Goal: Navigation & Orientation: Find specific page/section

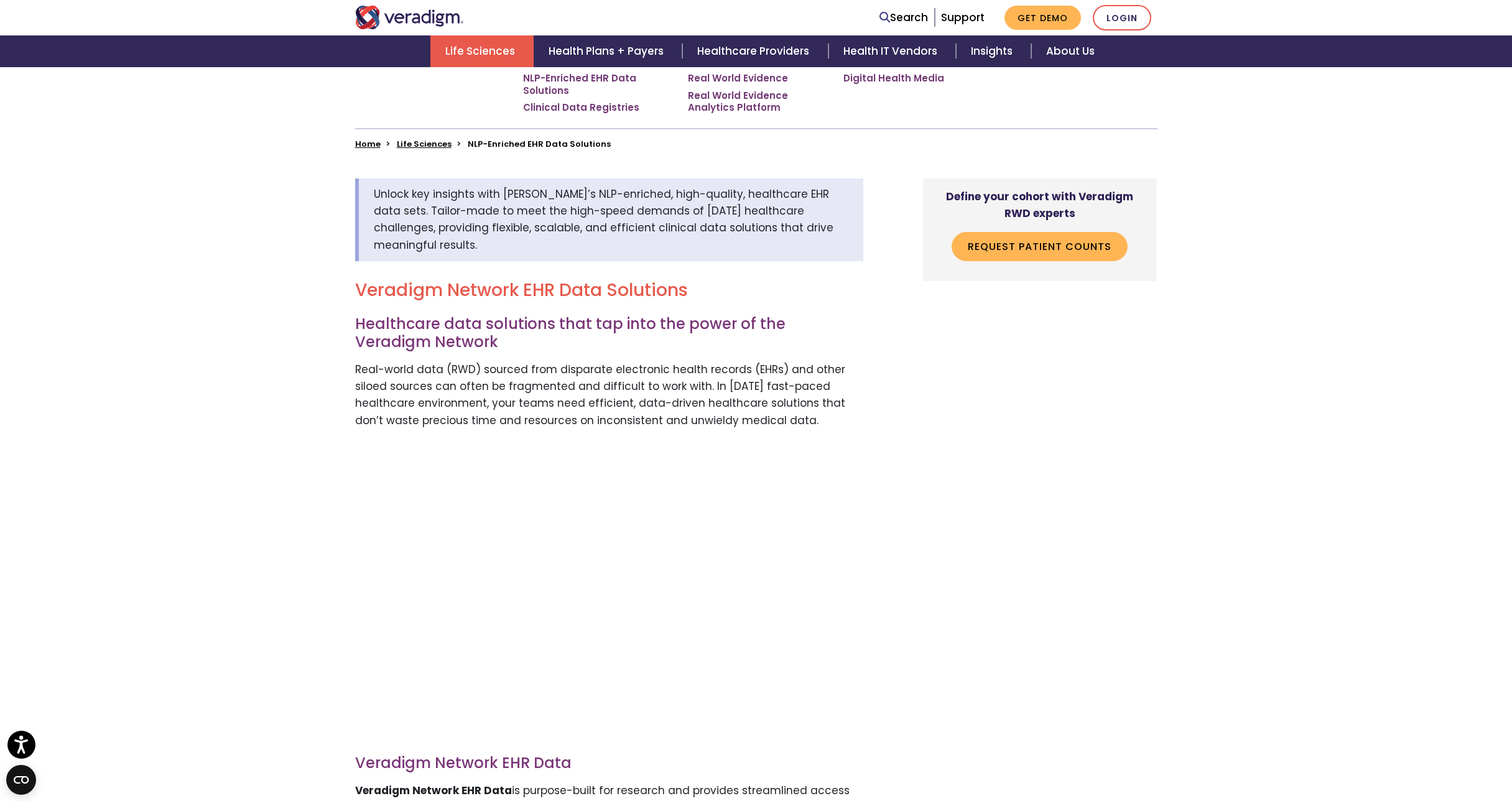
scroll to position [242, 0]
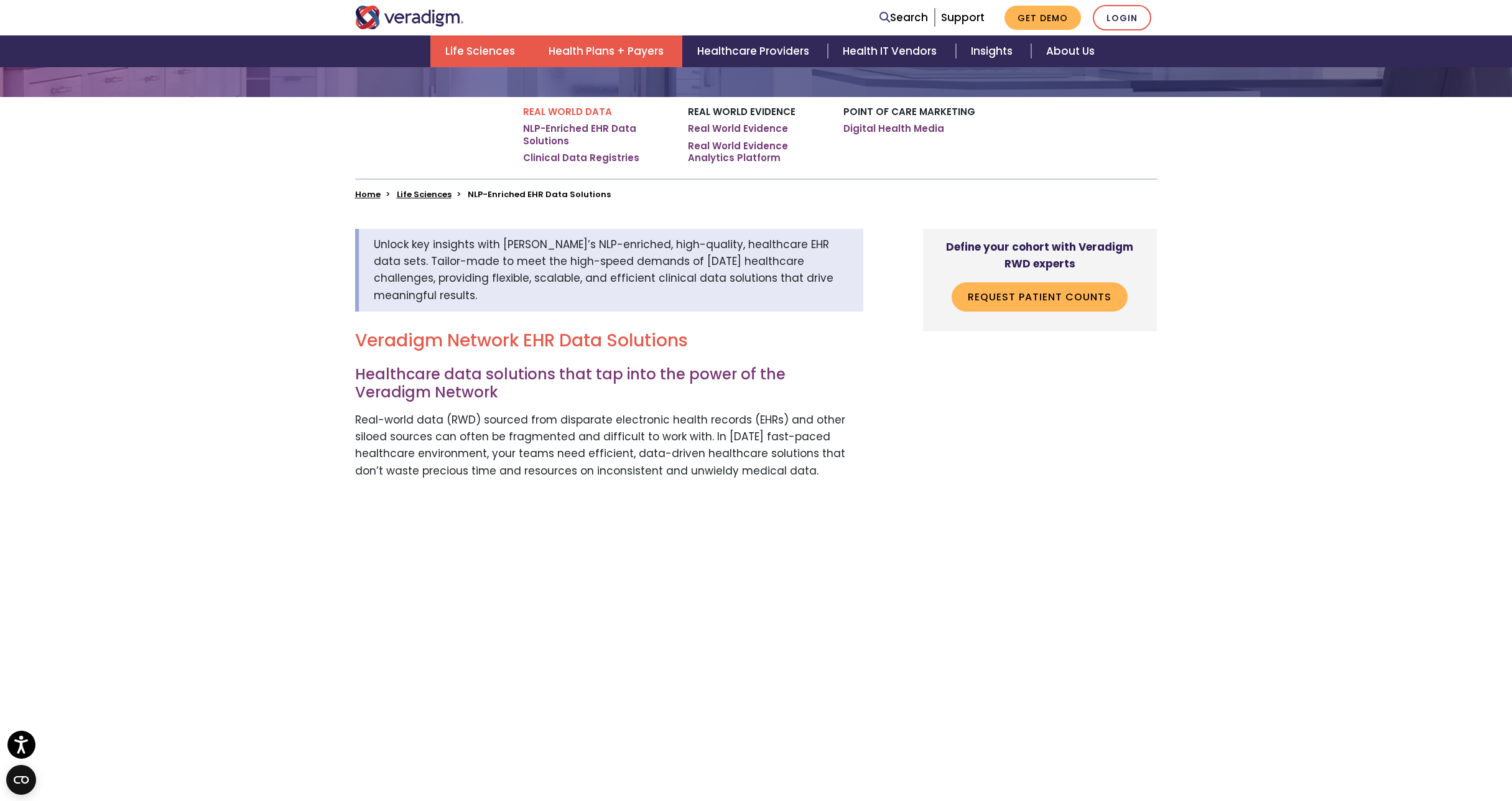
click at [634, 40] on link "Health Plans + Payers" at bounding box center [607, 51] width 149 height 31
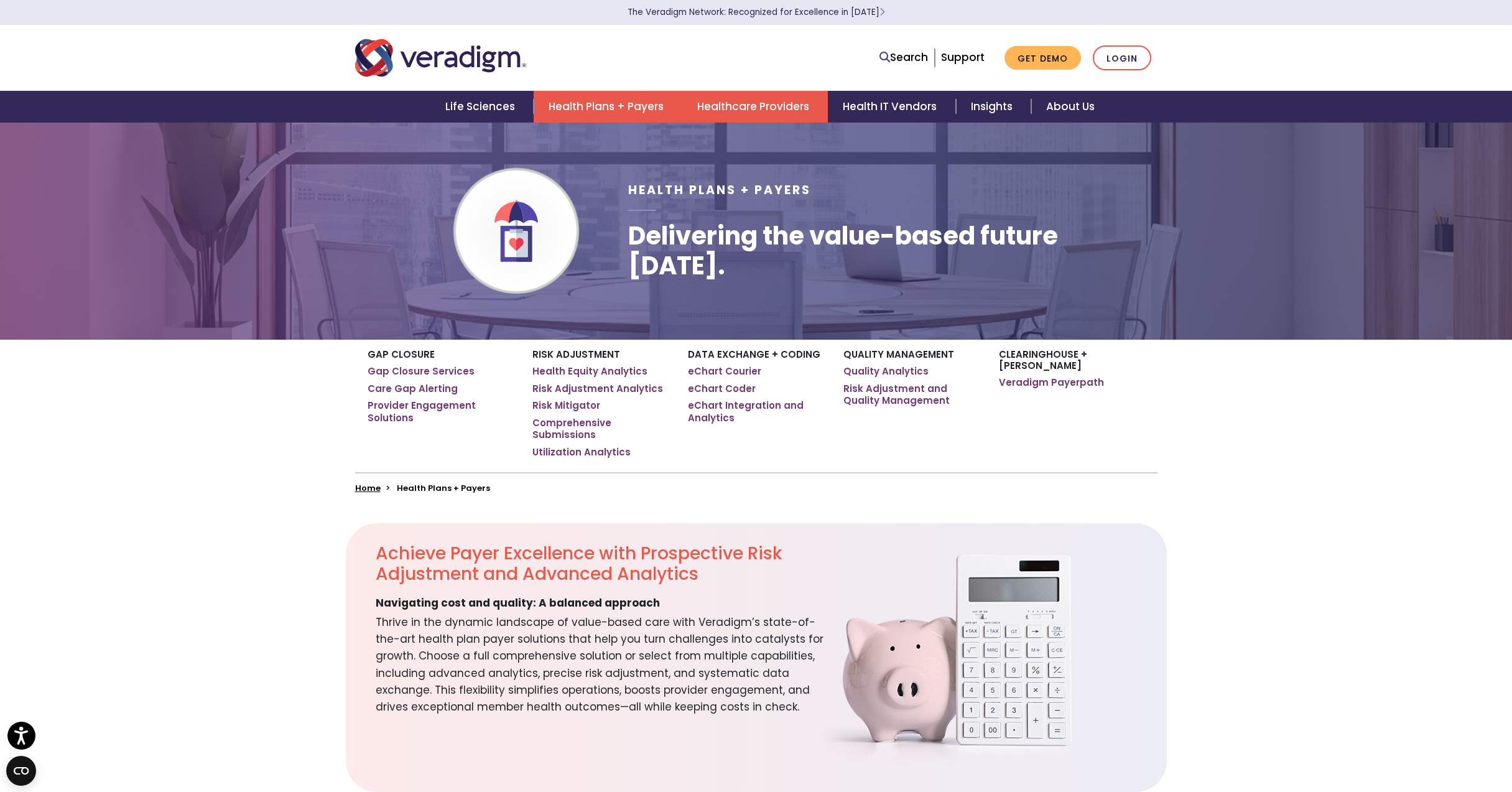
click at [783, 100] on link "Healthcare Providers" at bounding box center [754, 106] width 146 height 31
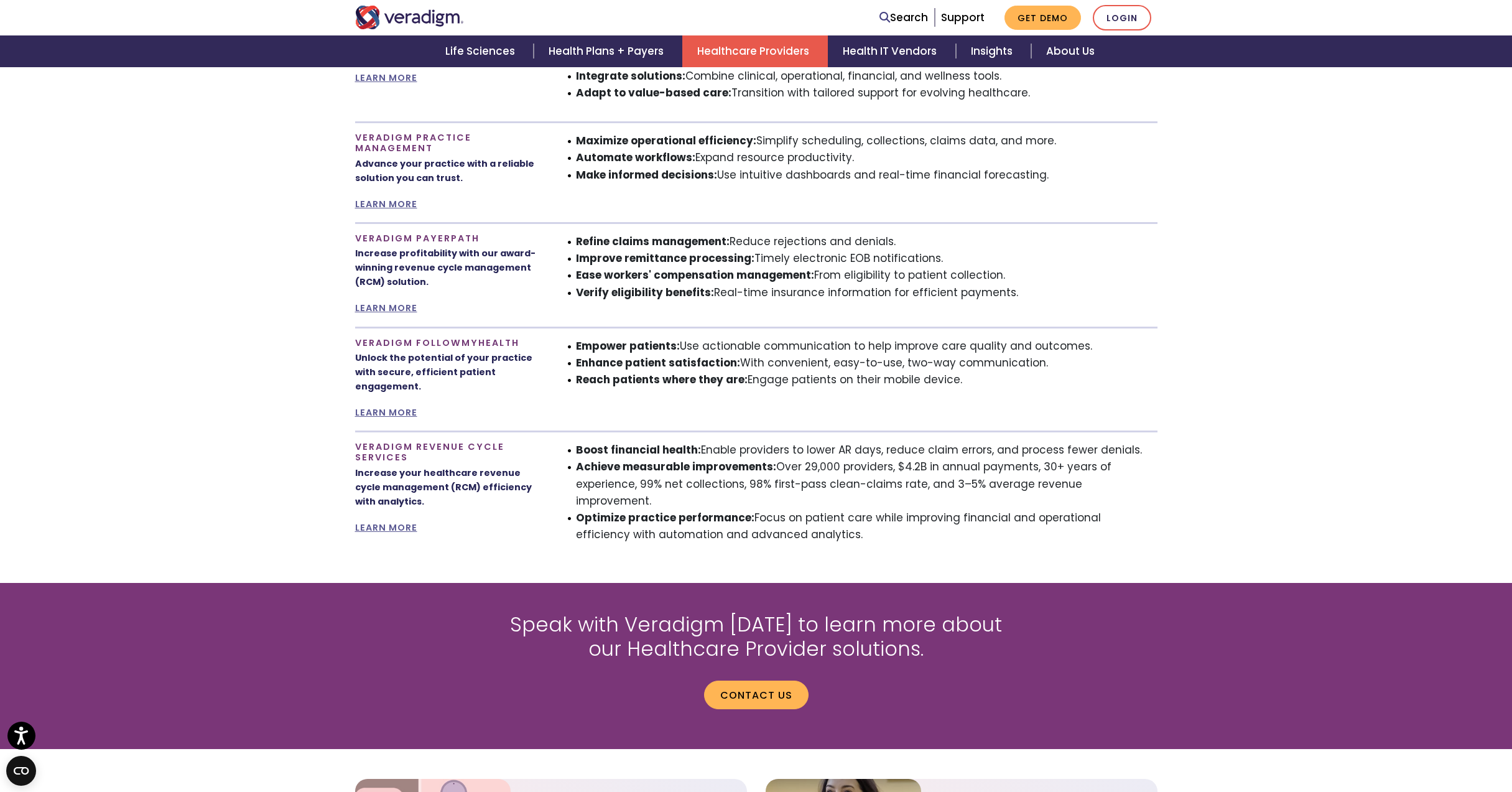
scroll to position [620, 0]
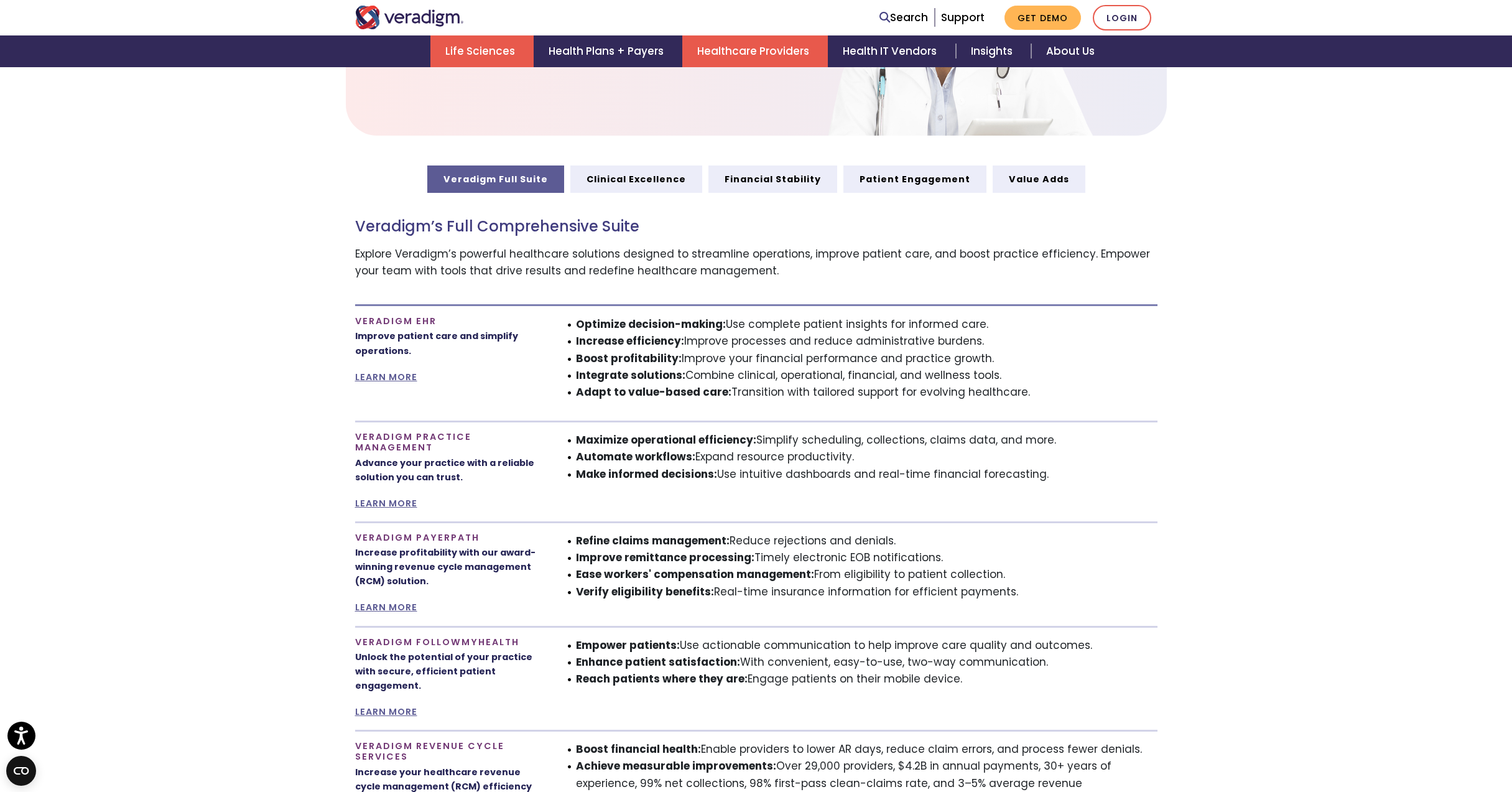
click at [490, 54] on link "Life Sciences" at bounding box center [481, 51] width 103 height 31
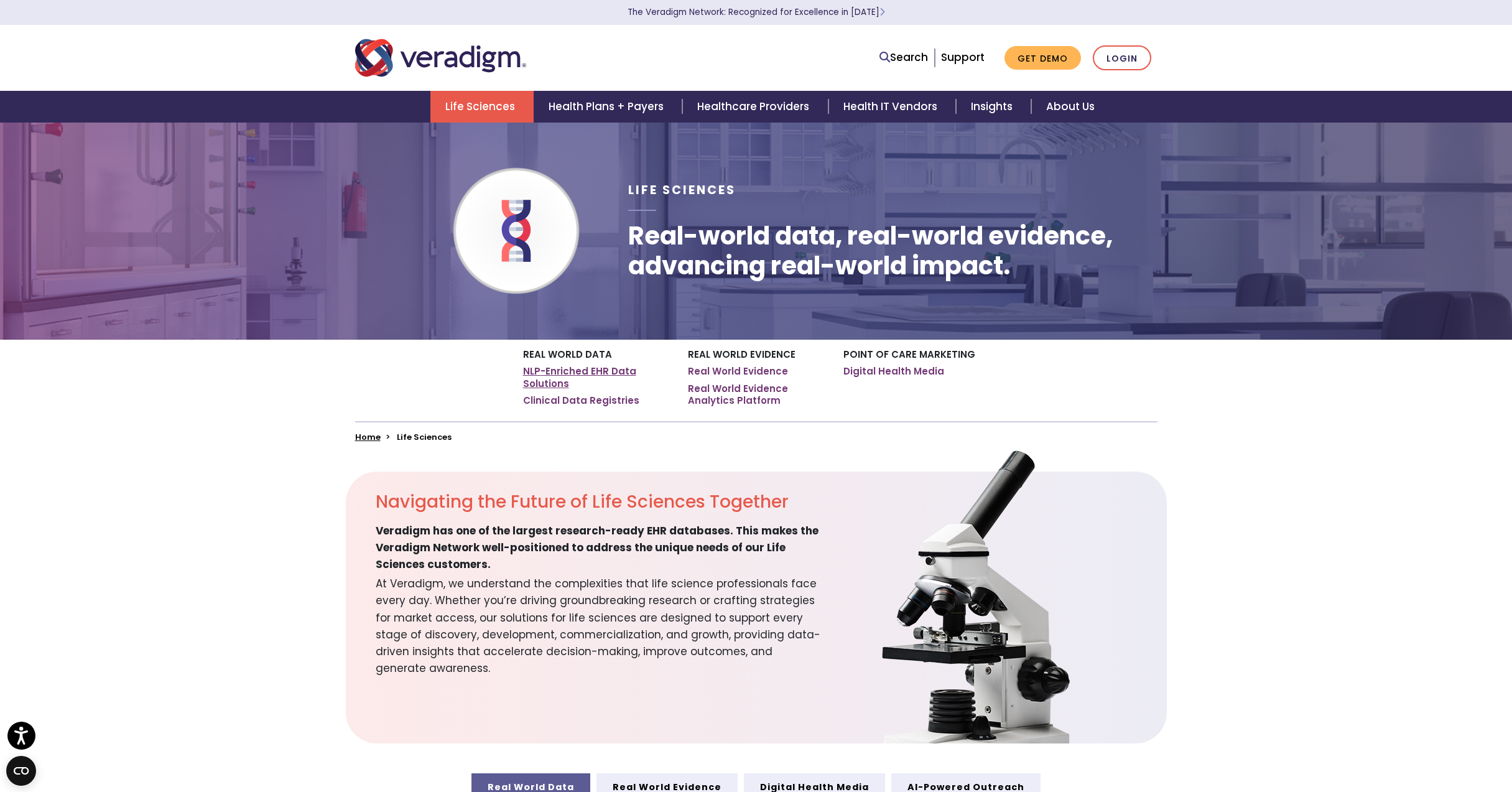
click at [617, 374] on link "NLP-Enriched EHR Data Solutions" at bounding box center [596, 377] width 146 height 24
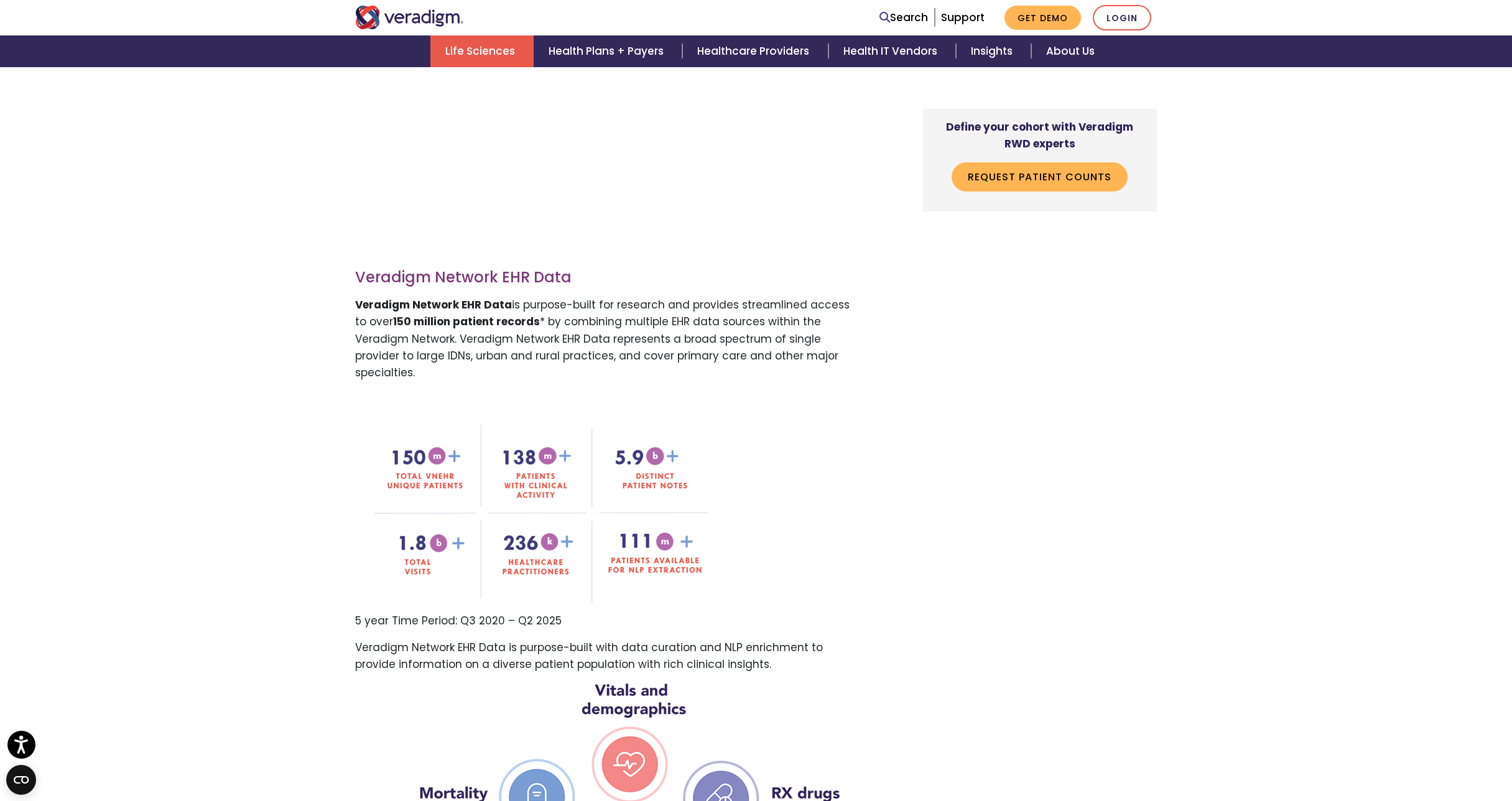
scroll to position [777, 0]
click at [411, 13] on img "Veradigm logo" at bounding box center [409, 17] width 109 height 24
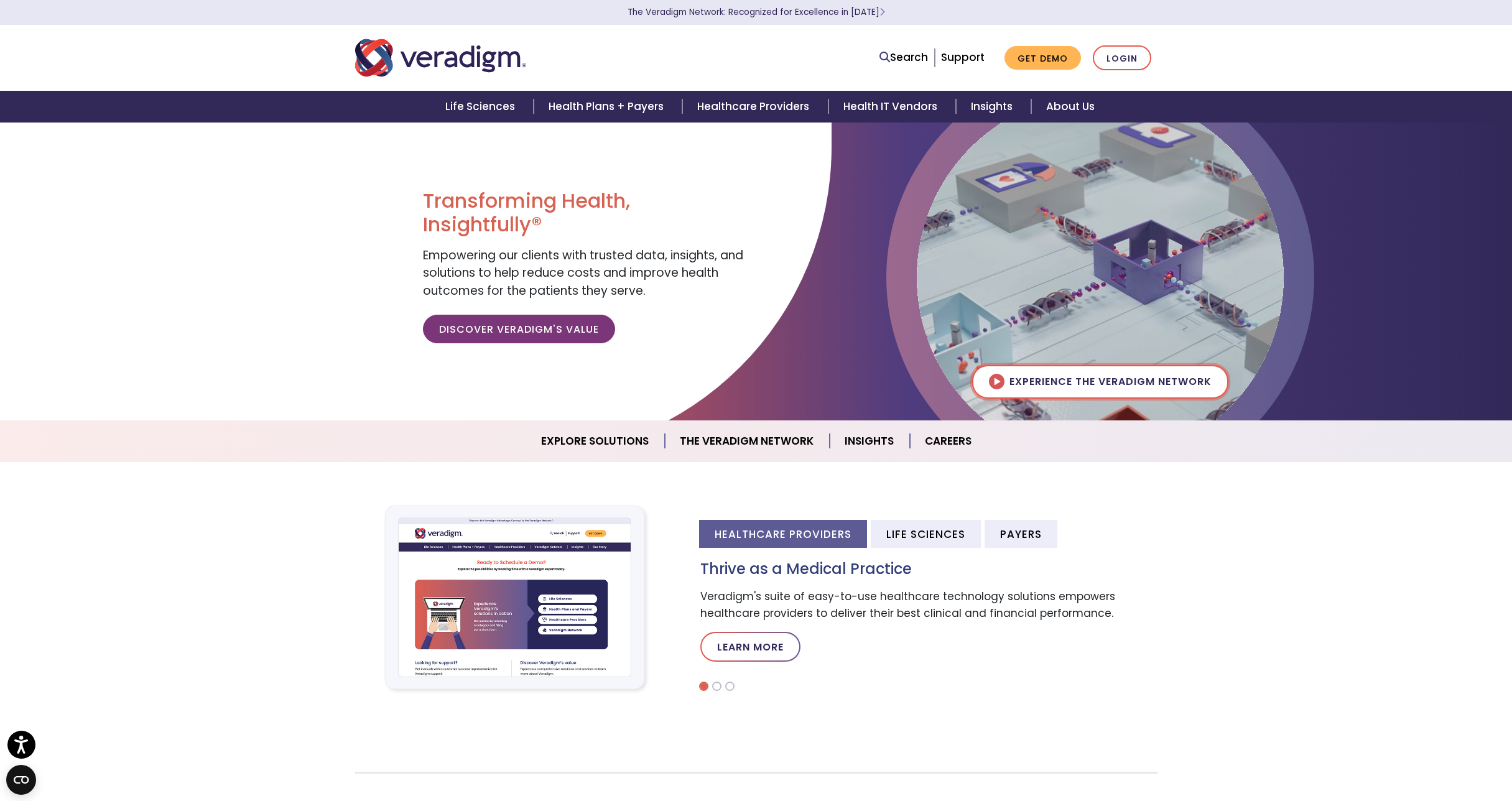
click at [1127, 377] on img at bounding box center [1100, 277] width 367 height 367
